Goal: Navigation & Orientation: Find specific page/section

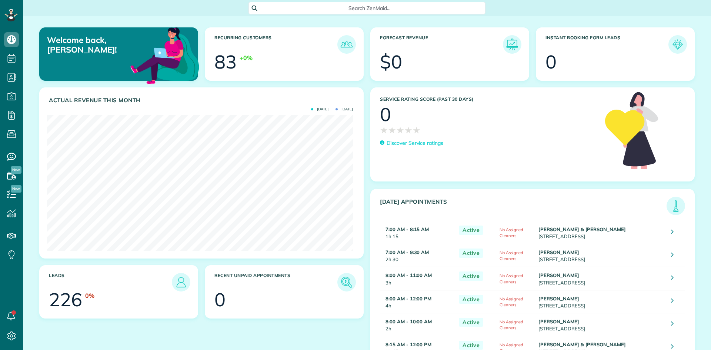
scroll to position [136, 306]
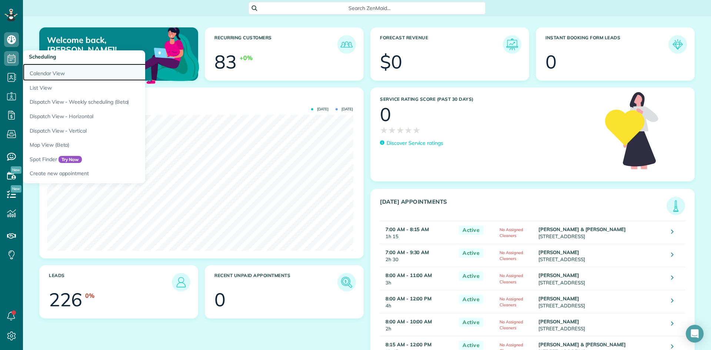
click at [36, 74] on link "Calendar View" at bounding box center [115, 72] width 185 height 17
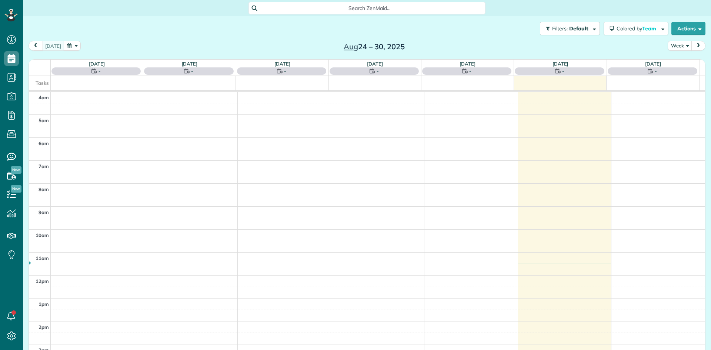
scroll to position [69, 0]
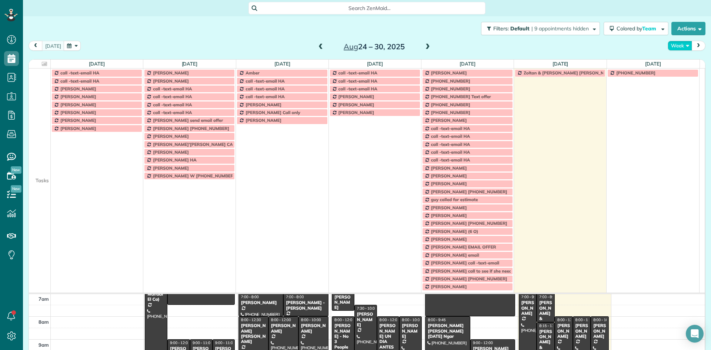
click at [675, 44] on button "Week" at bounding box center [680, 46] width 24 height 10
click at [674, 63] on link "Day" at bounding box center [697, 63] width 59 height 15
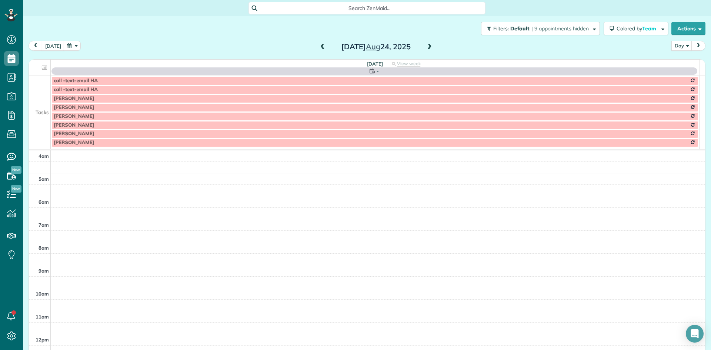
scroll to position [69, 0]
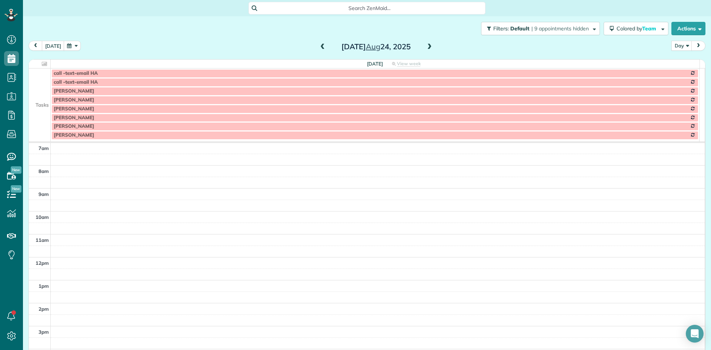
click at [43, 94] on td at bounding box center [40, 91] width 22 height 9
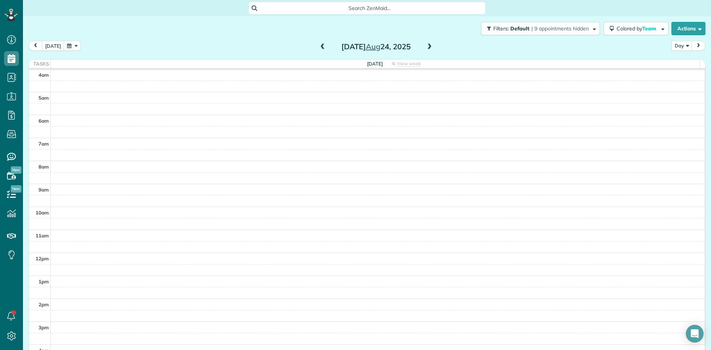
scroll to position [0, 0]
click at [426, 46] on span at bounding box center [430, 47] width 8 height 7
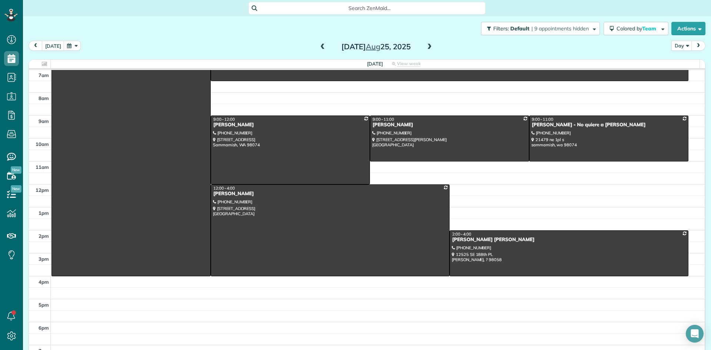
click at [427, 46] on span at bounding box center [430, 47] width 8 height 7
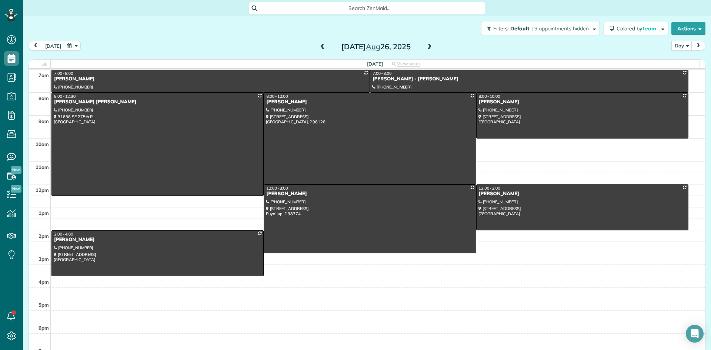
click at [427, 46] on span at bounding box center [430, 47] width 8 height 7
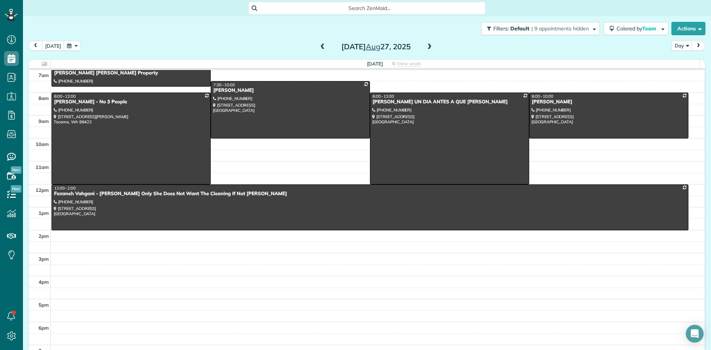
click at [427, 46] on span at bounding box center [430, 47] width 8 height 7
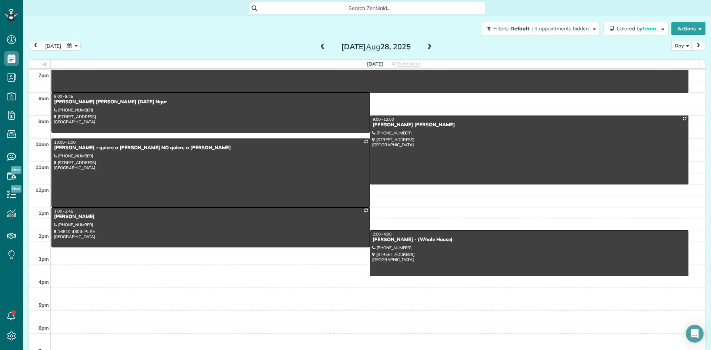
click at [428, 47] on span at bounding box center [430, 47] width 8 height 7
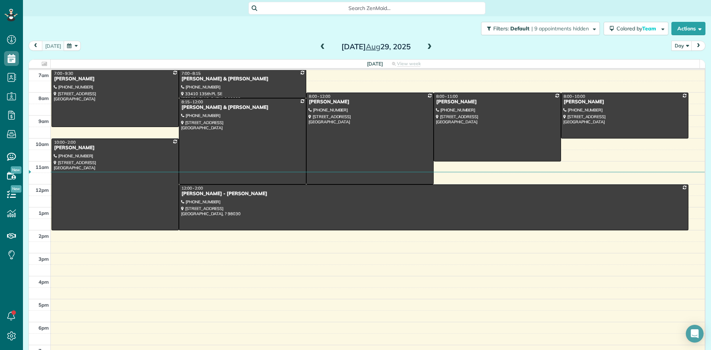
click at [427, 47] on span at bounding box center [430, 47] width 8 height 7
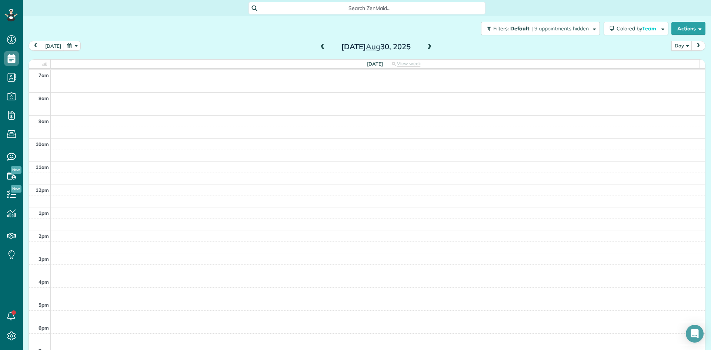
click at [427, 48] on span at bounding box center [430, 47] width 8 height 7
